Goal: Navigation & Orientation: Find specific page/section

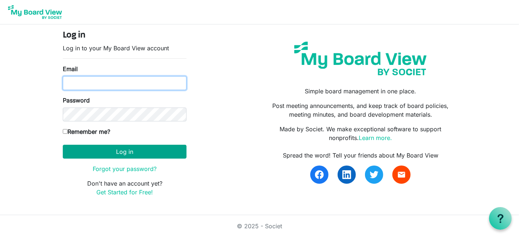
type input "georgia@arc-ad.org"
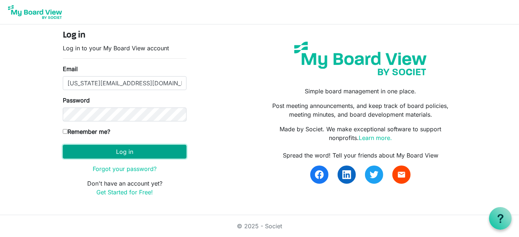
click at [108, 151] on button "Log in" at bounding box center [125, 152] width 124 height 14
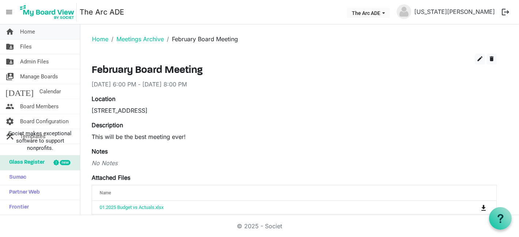
click at [37, 32] on link "home Home" at bounding box center [40, 31] width 80 height 15
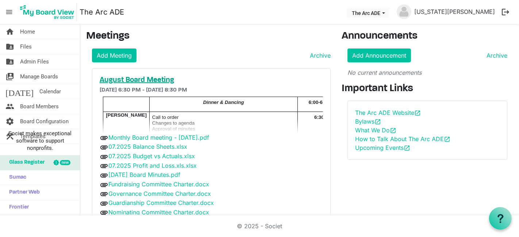
click at [117, 82] on h5 "August Board Meeting" at bounding box center [212, 80] width 224 height 9
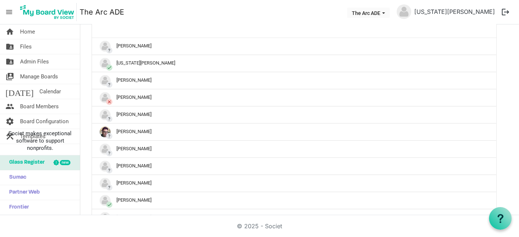
scroll to position [357, 0]
